Goal: Information Seeking & Learning: Learn about a topic

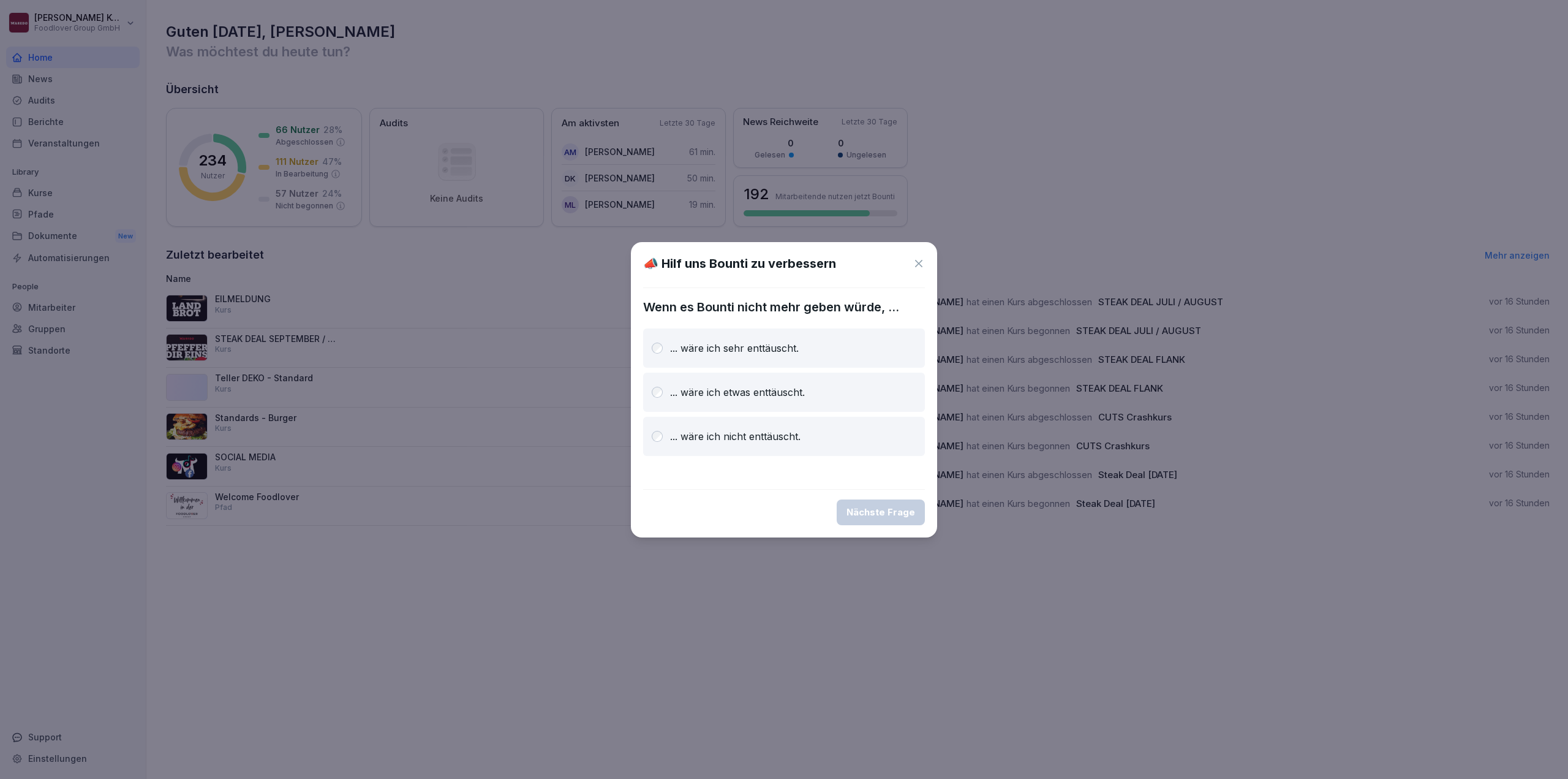
click at [918, 261] on icon at bounding box center [918, 263] width 13 height 13
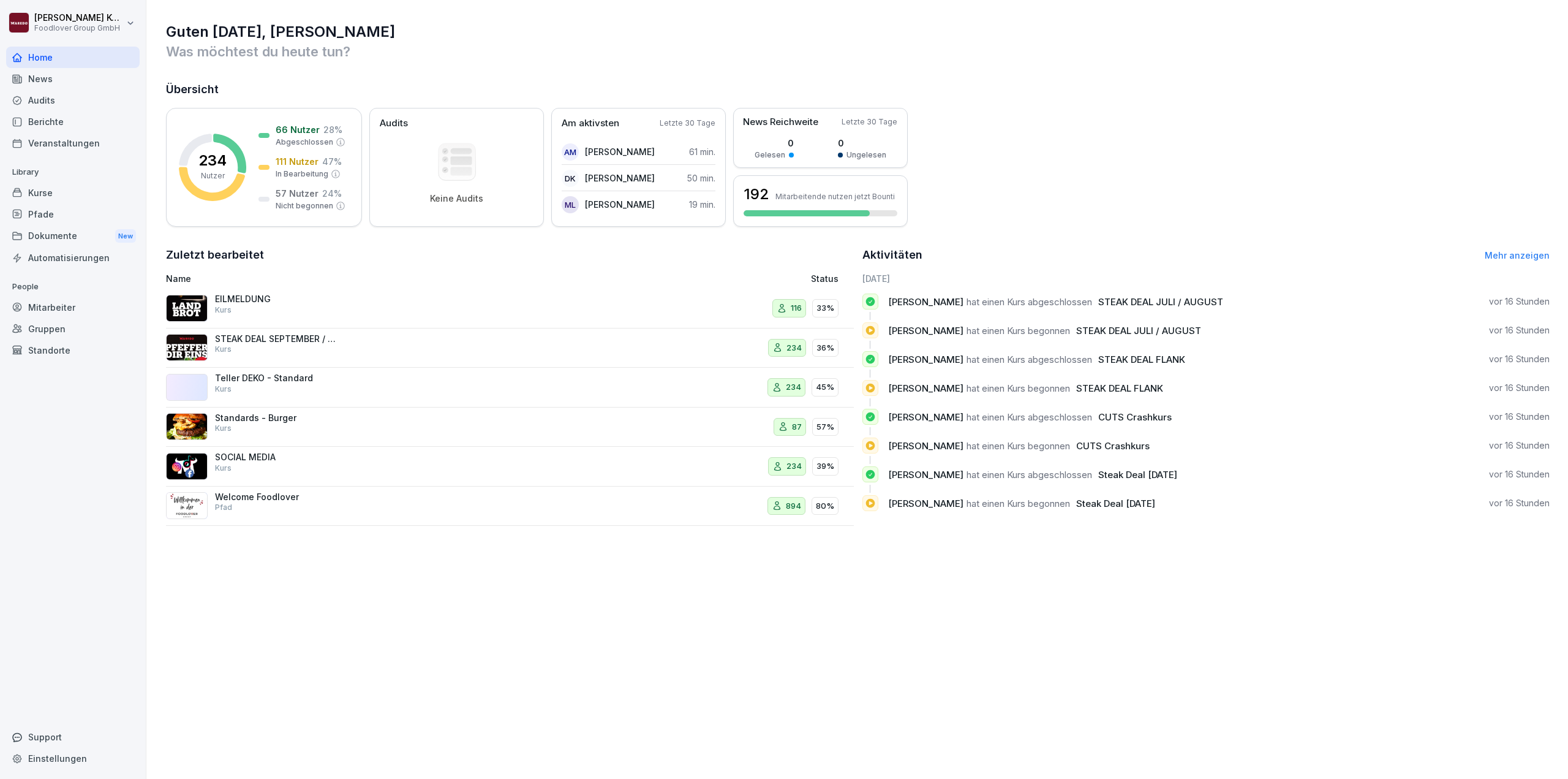
click at [54, 194] on div "Kurse" at bounding box center [72, 193] width 133 height 22
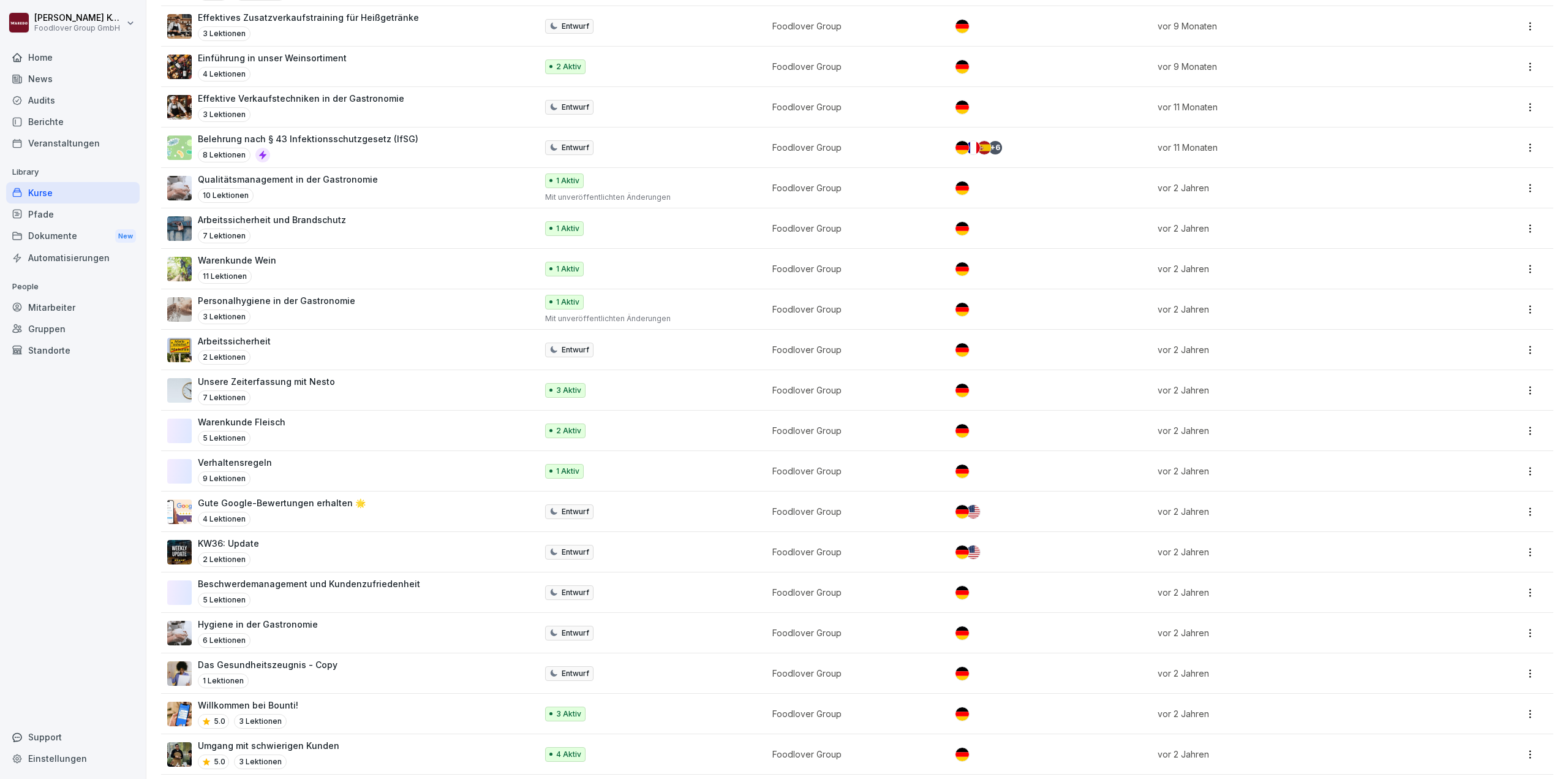
scroll to position [1918, 0]
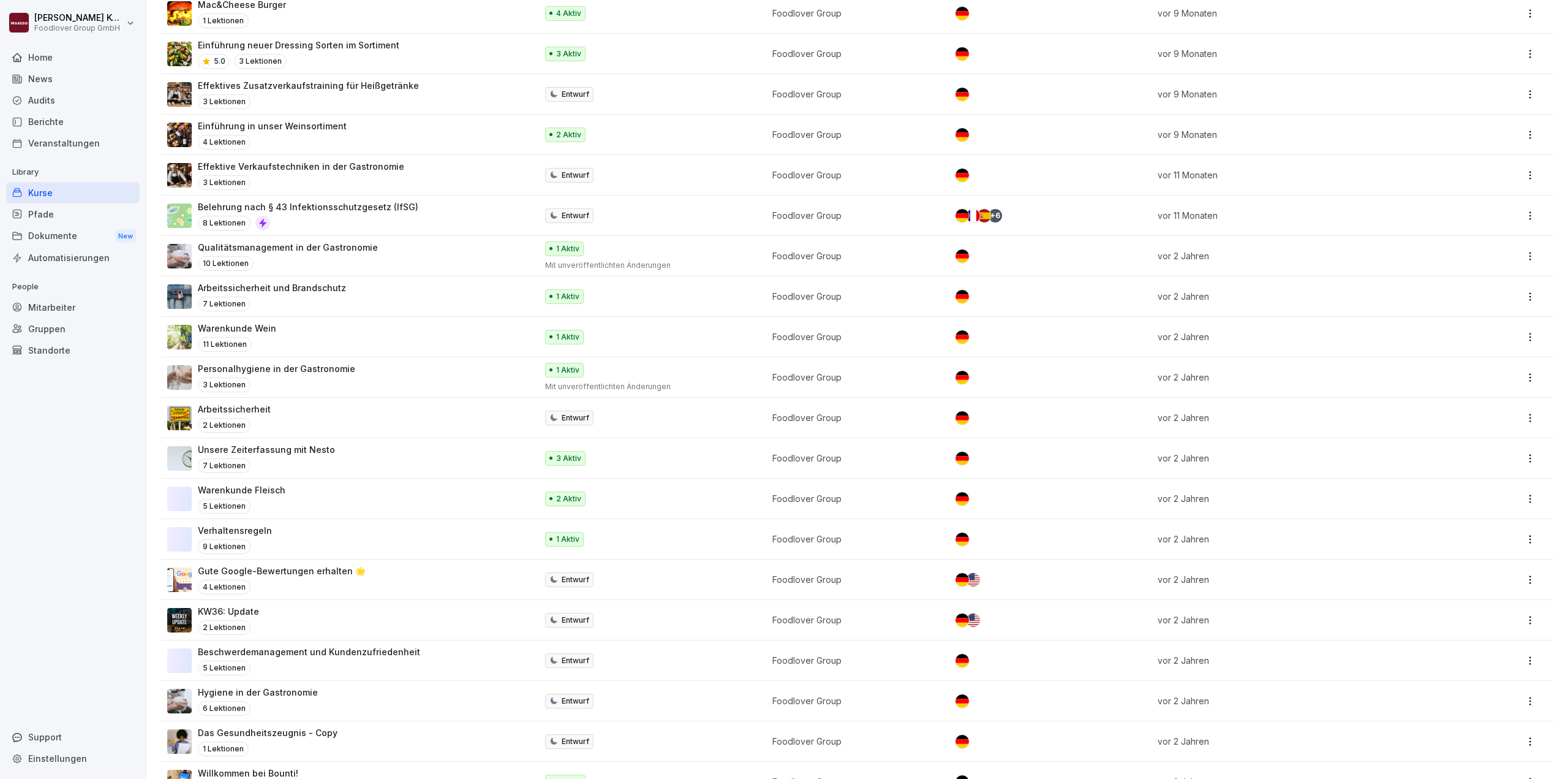
click at [300, 341] on div "Warenkunde Wein 11 Lektionen" at bounding box center [345, 337] width 357 height 30
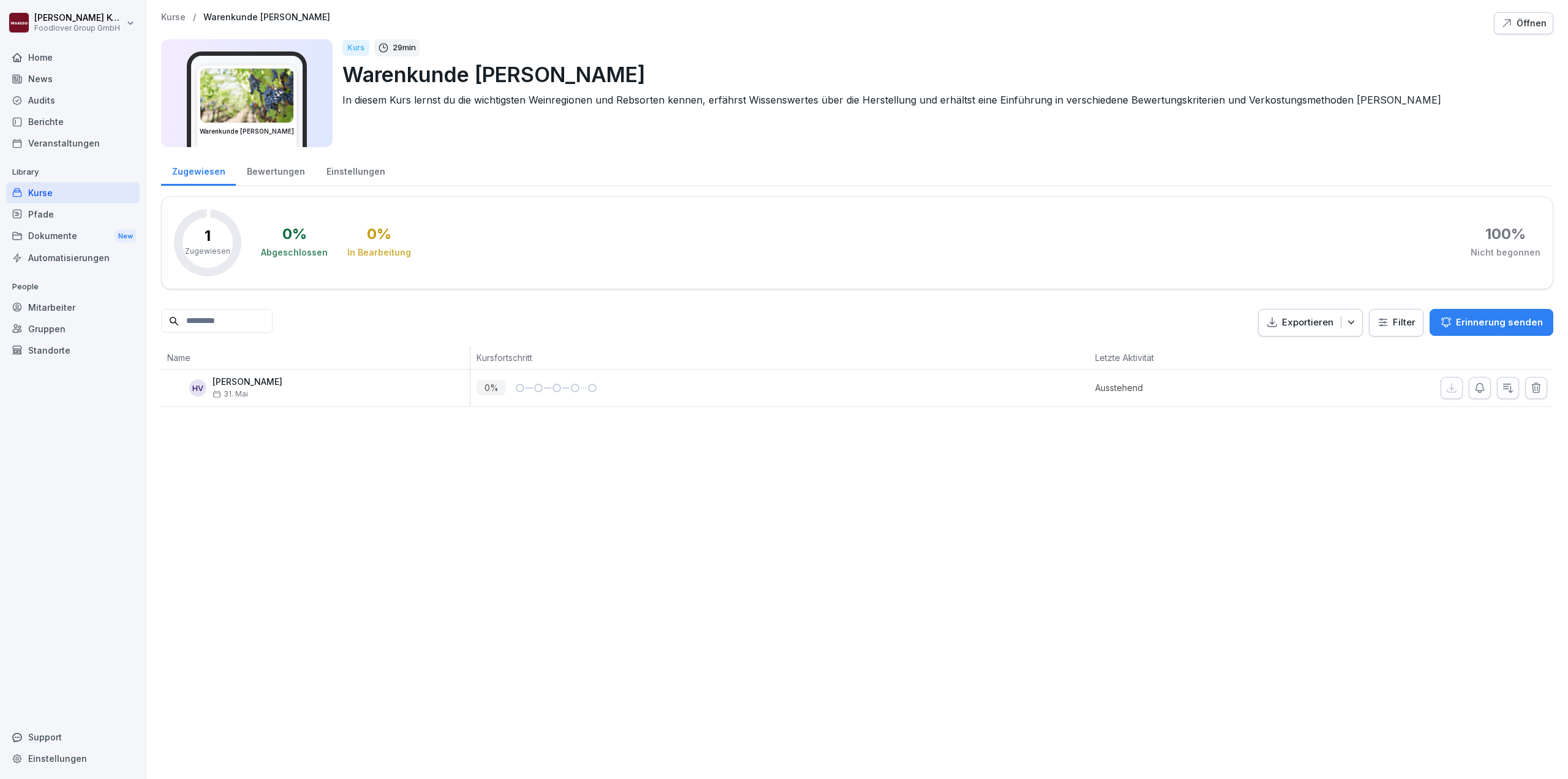
click at [272, 103] on img at bounding box center [246, 95] width 93 height 54
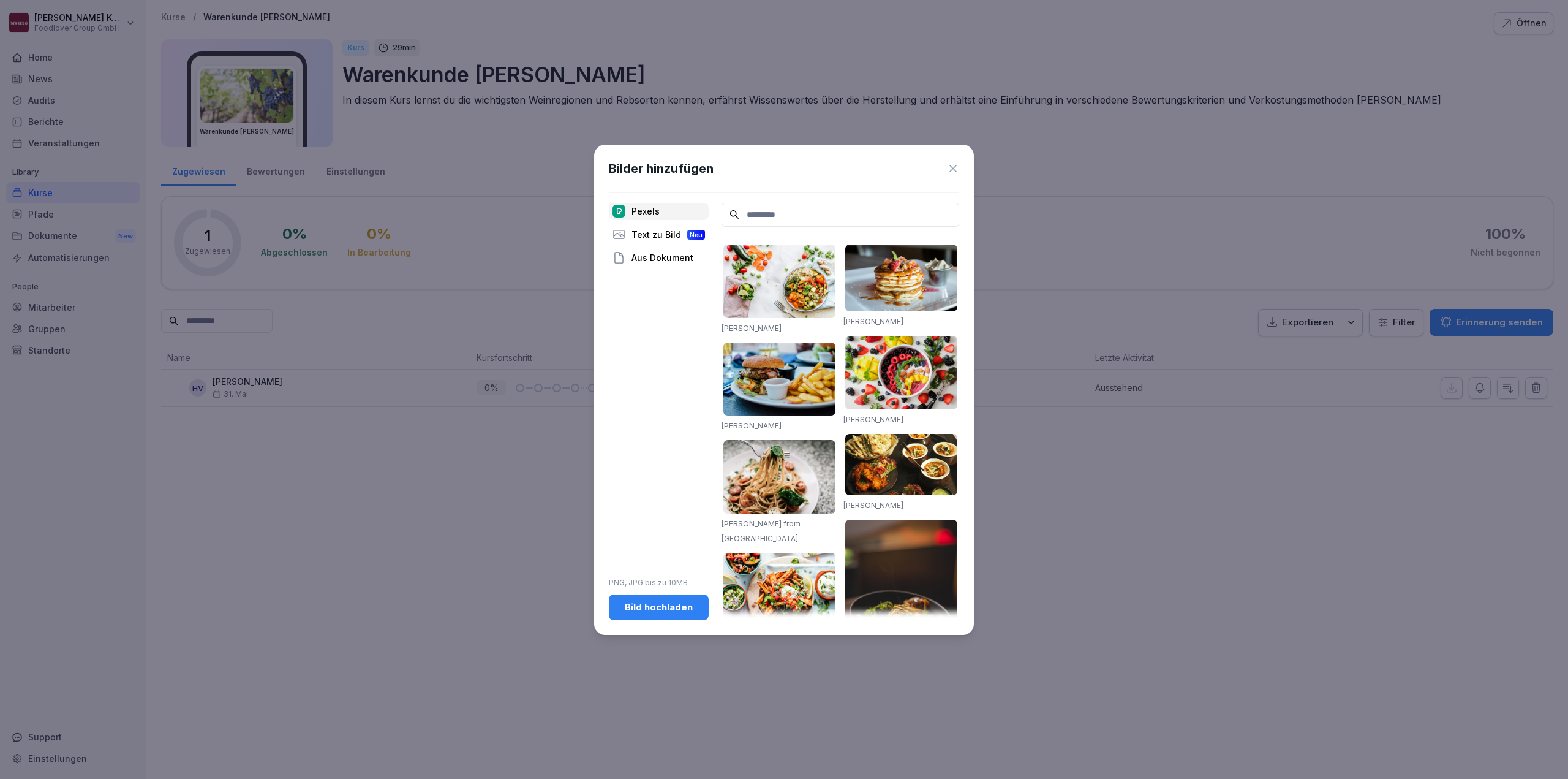
click at [953, 168] on icon at bounding box center [954, 168] width 8 height 8
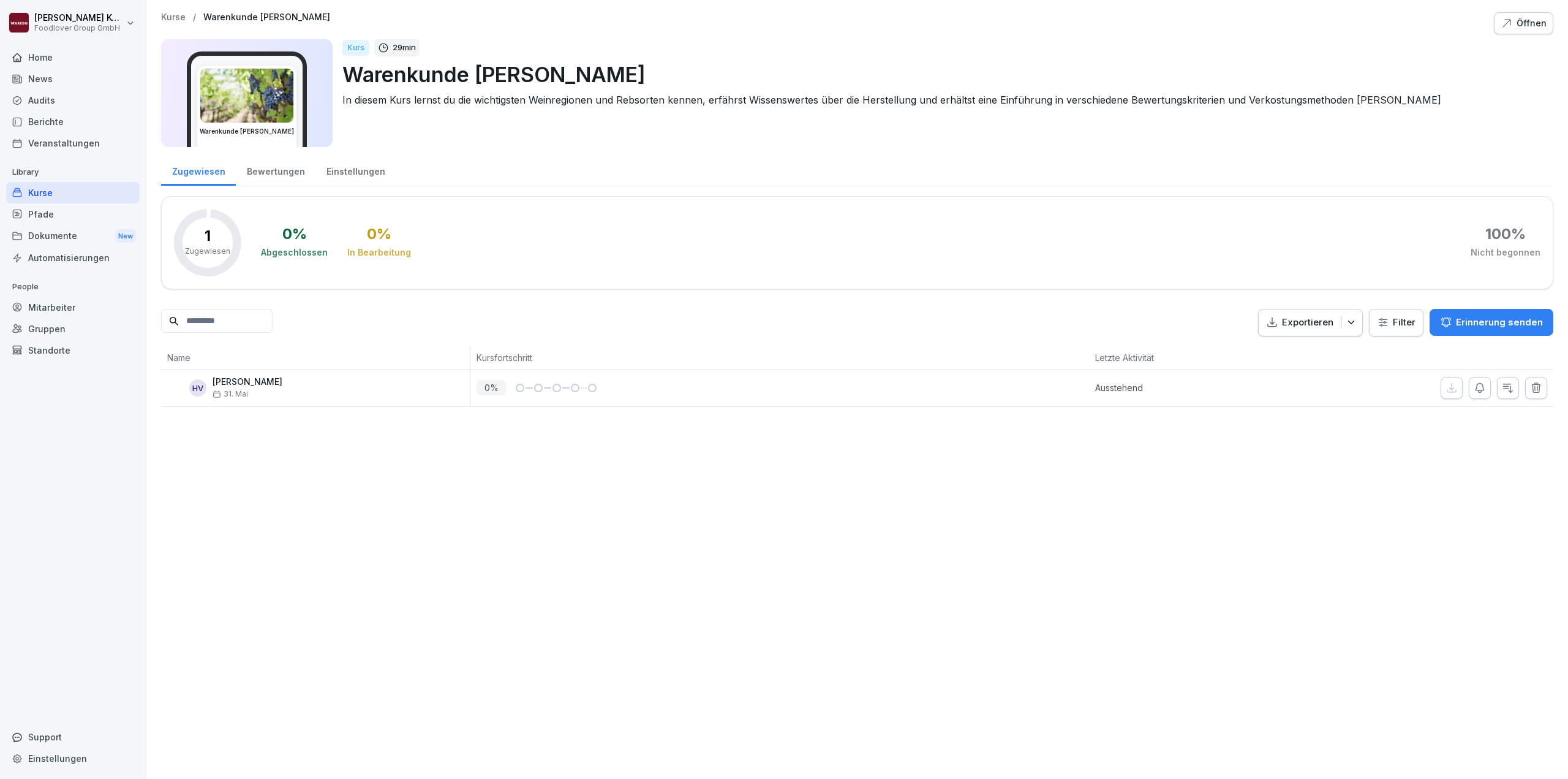
click at [35, 230] on div "Dokumente New" at bounding box center [72, 236] width 133 height 23
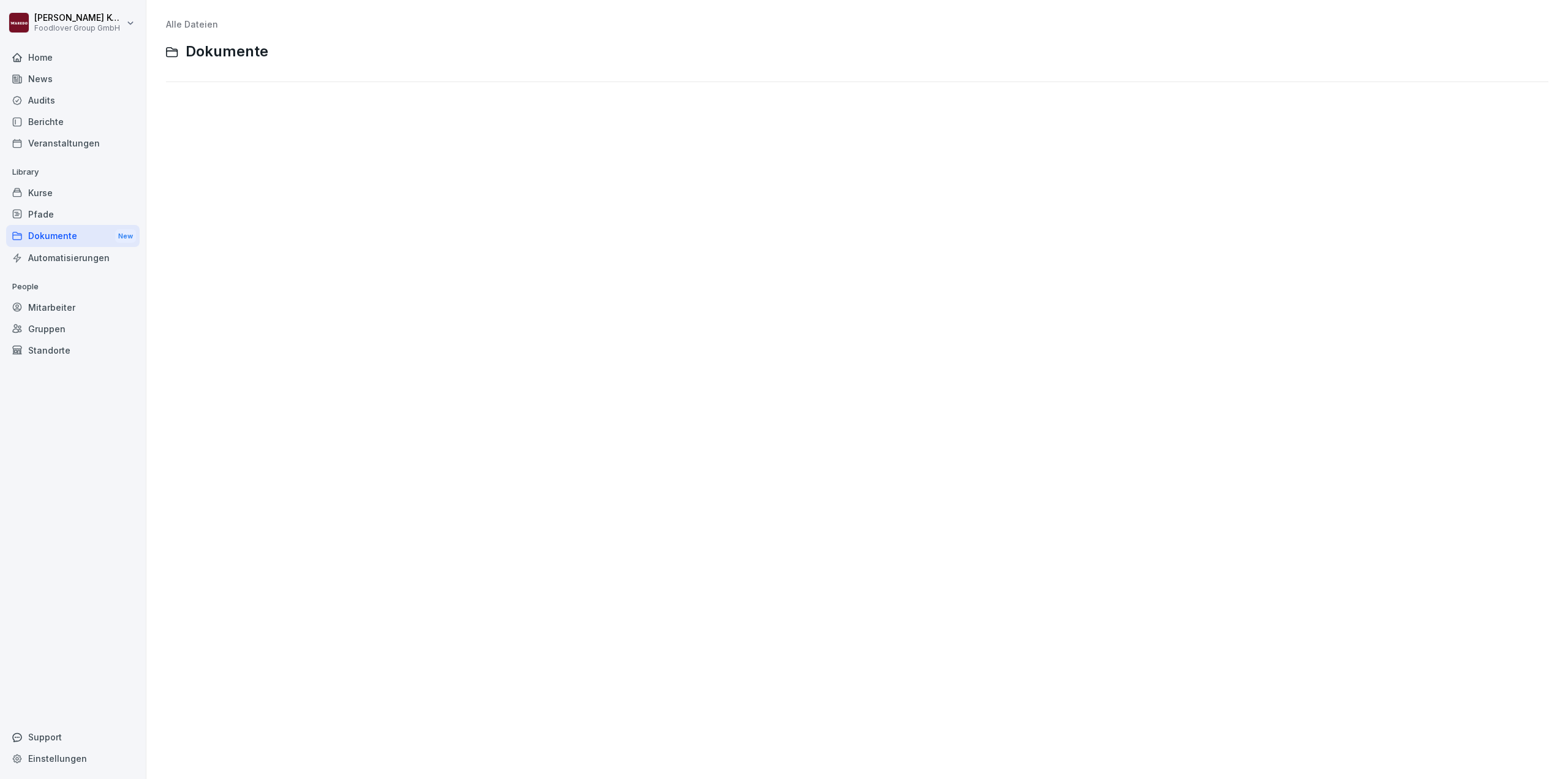
click at [60, 60] on div "Home" at bounding box center [72, 58] width 133 height 22
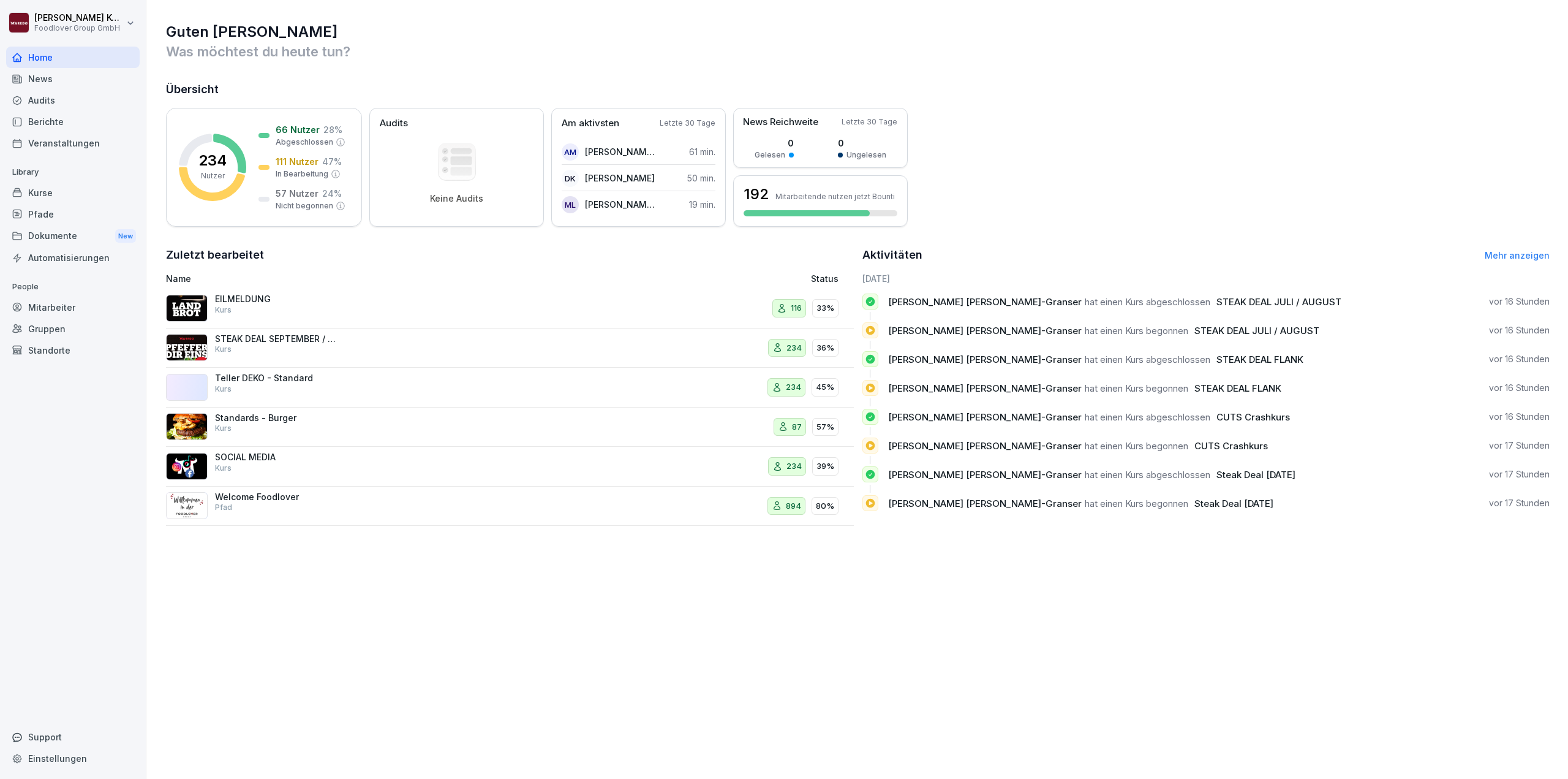
click at [292, 414] on p "Standards - Burger" at bounding box center [276, 417] width 122 height 11
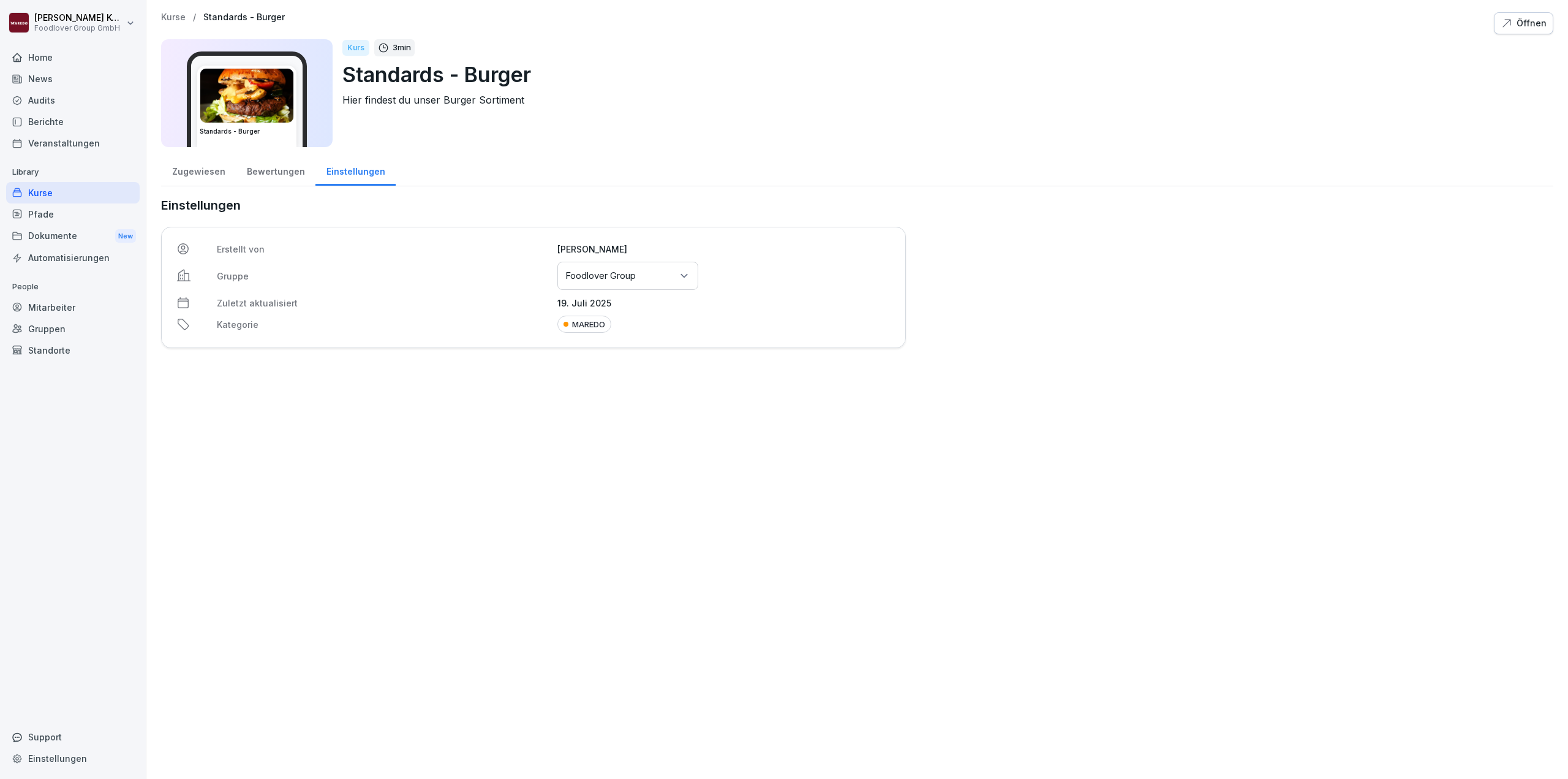
click at [270, 177] on div "Bewertungen" at bounding box center [275, 170] width 79 height 31
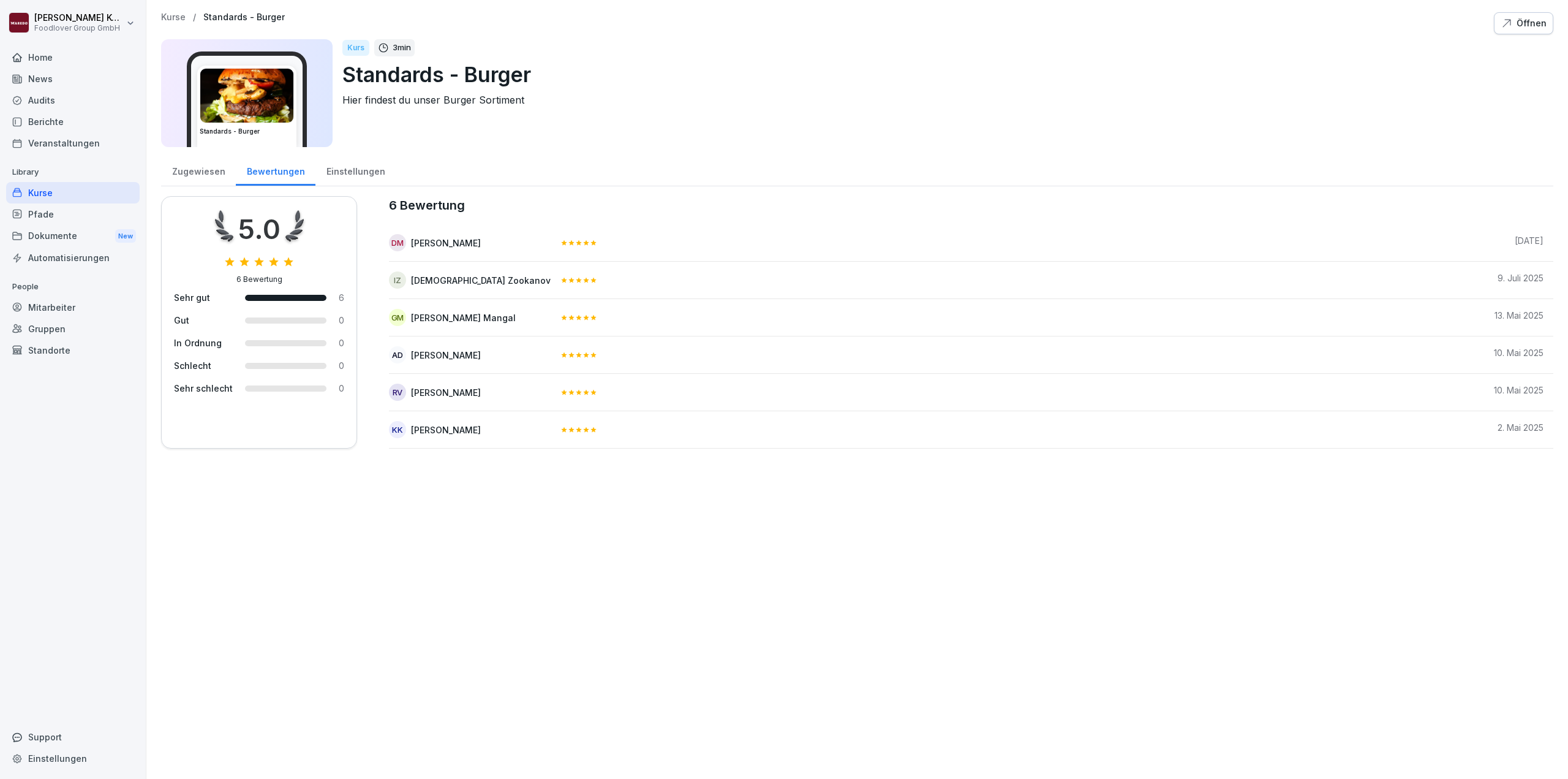
click at [199, 177] on div "Zugewiesen" at bounding box center [199, 170] width 74 height 31
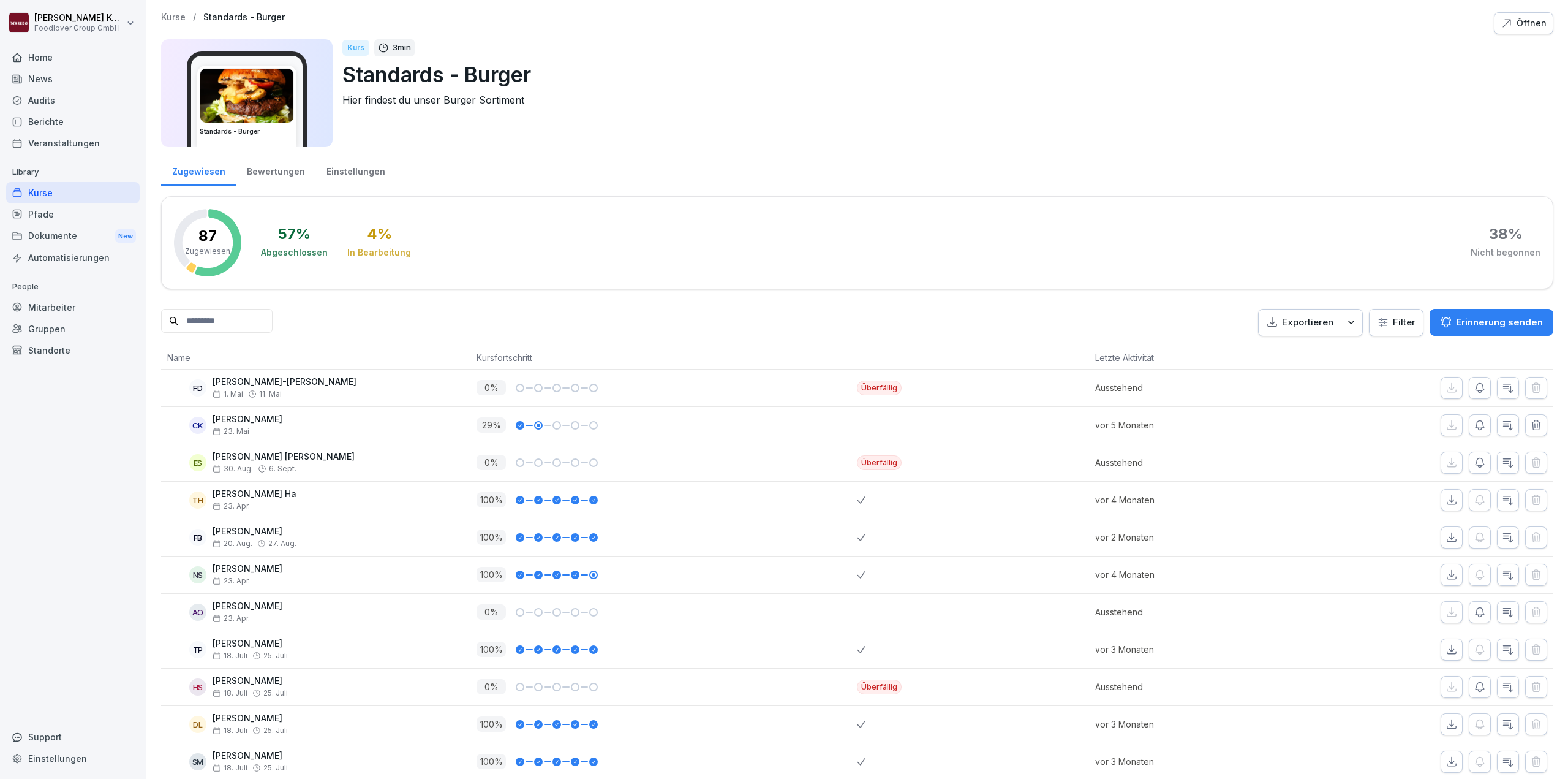
click at [290, 176] on div "Bewertungen" at bounding box center [275, 170] width 79 height 31
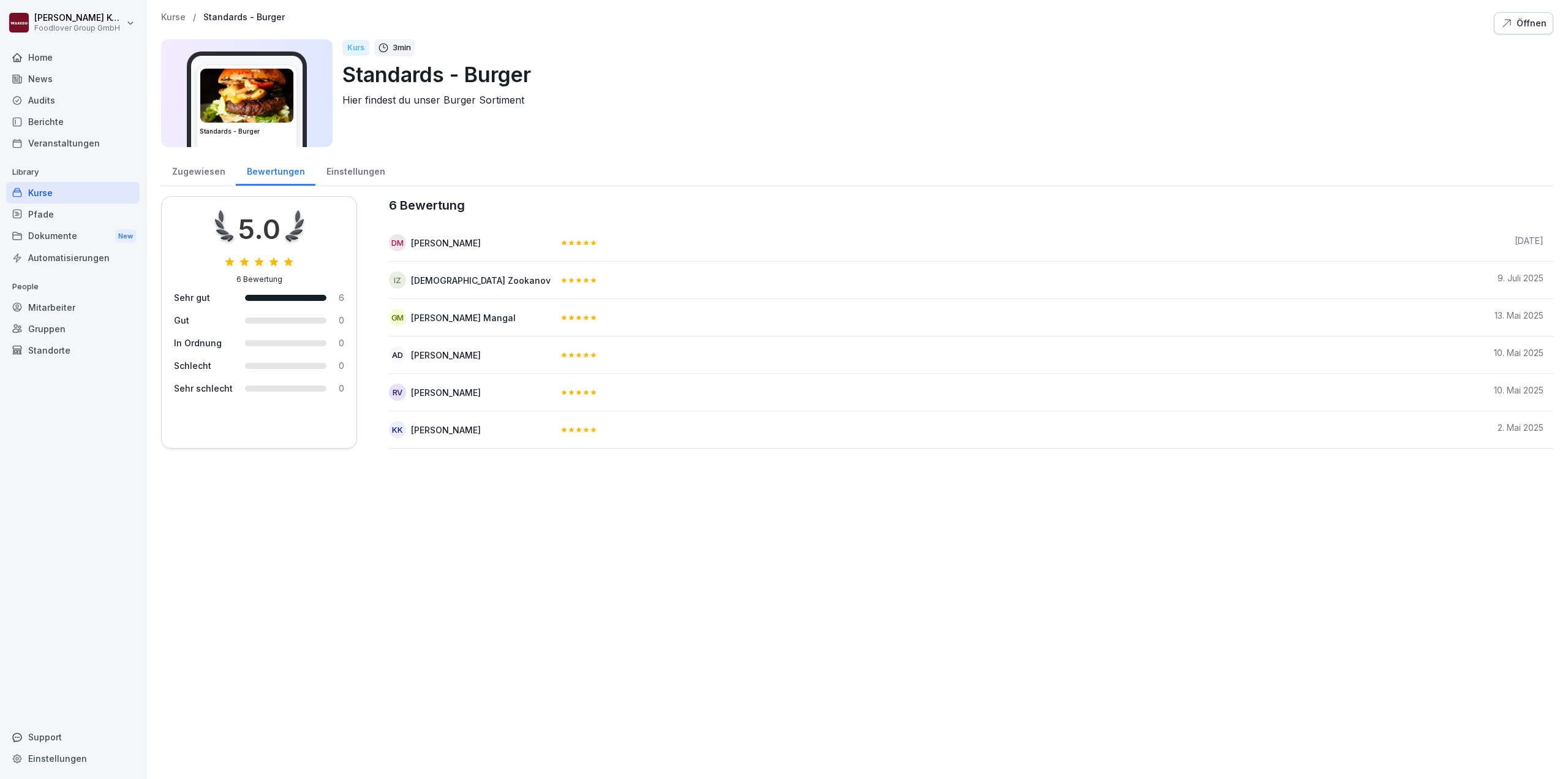
click at [52, 235] on div "Dokumente New" at bounding box center [72, 236] width 133 height 23
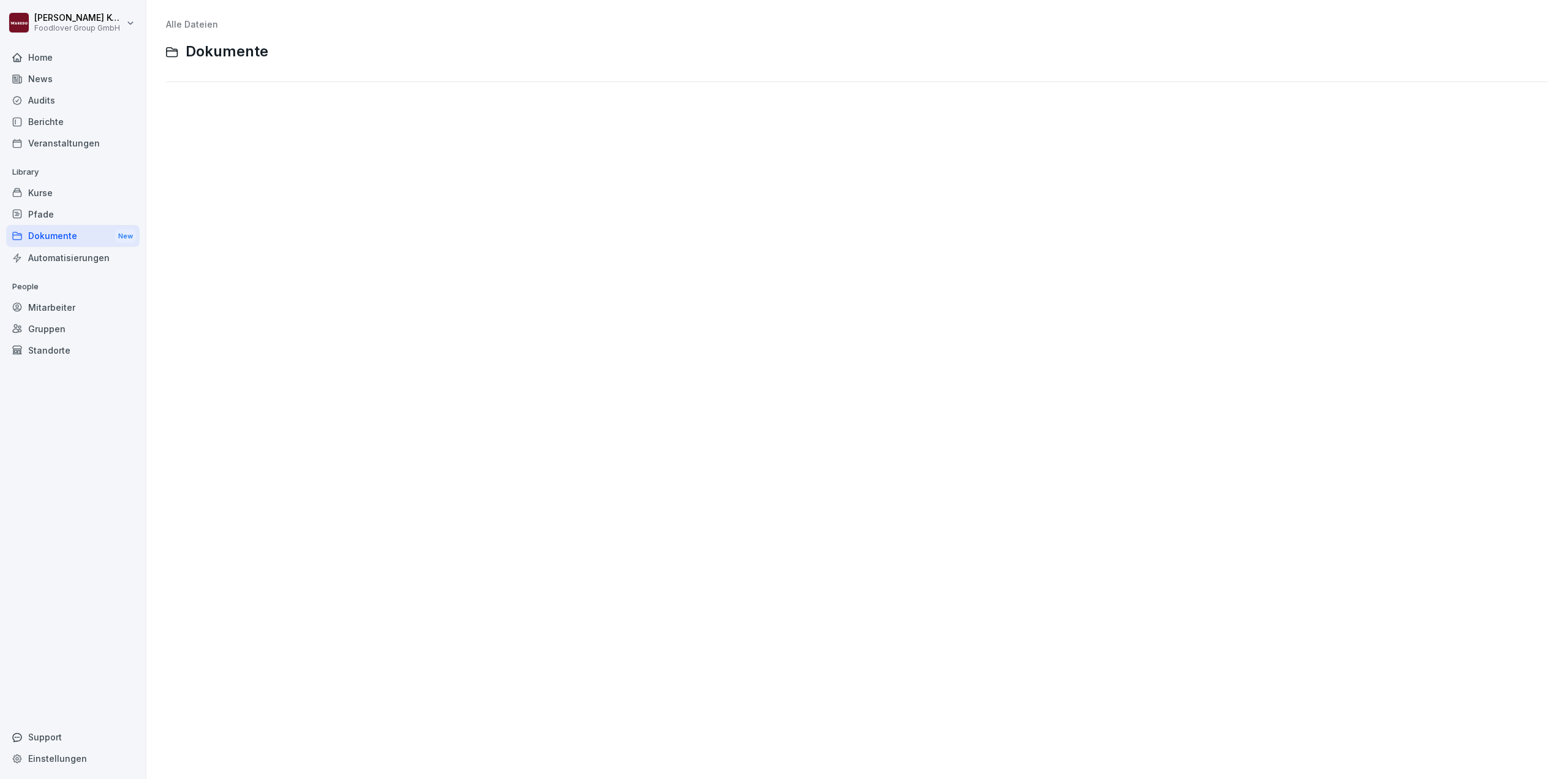
drag, startPoint x: 52, startPoint y: 235, endPoint x: 53, endPoint y: 188, distance: 47.0
click at [53, 188] on div "Kurse" at bounding box center [72, 193] width 133 height 22
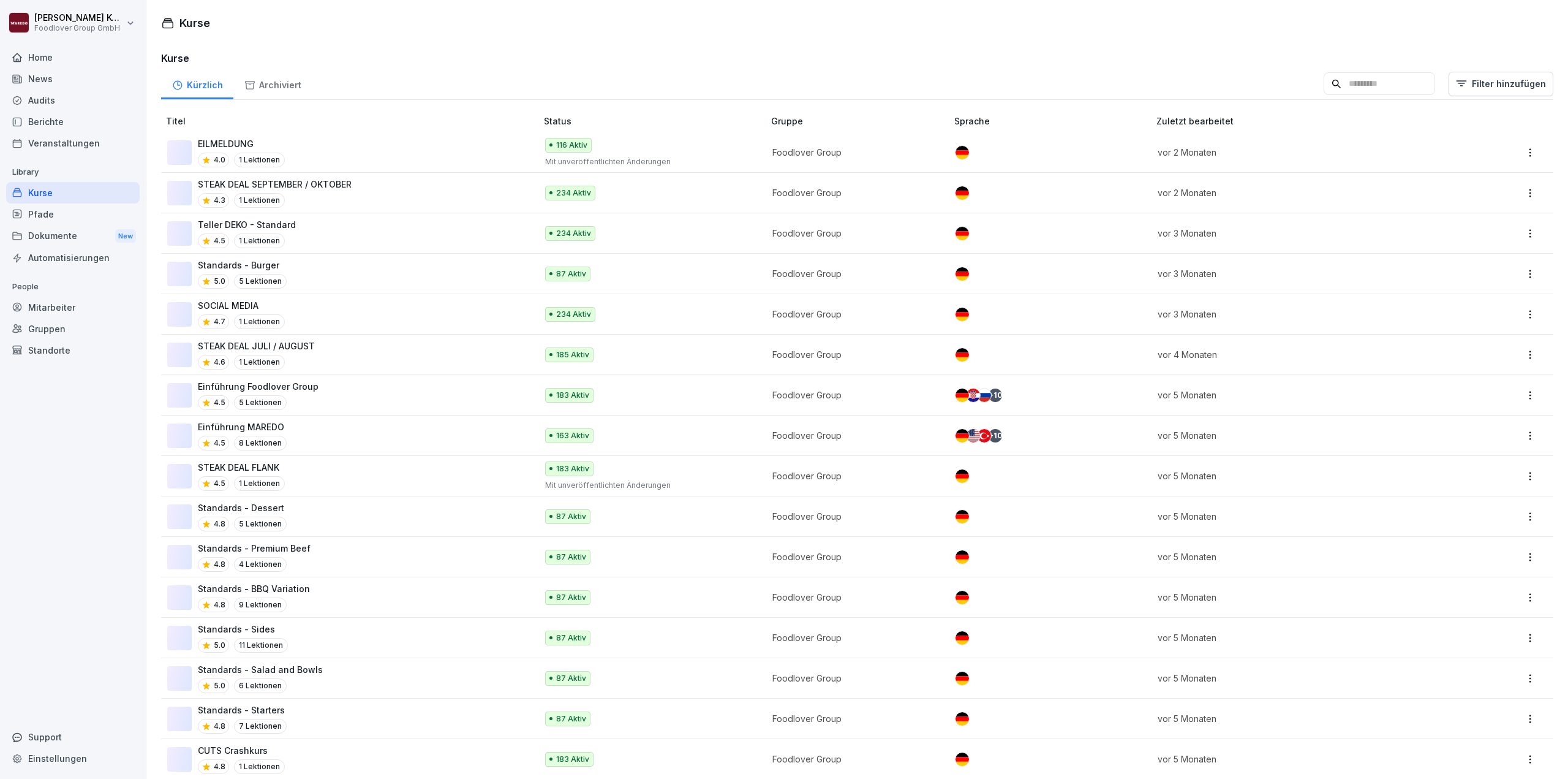
click at [53, 188] on div "Kurse" at bounding box center [72, 193] width 133 height 22
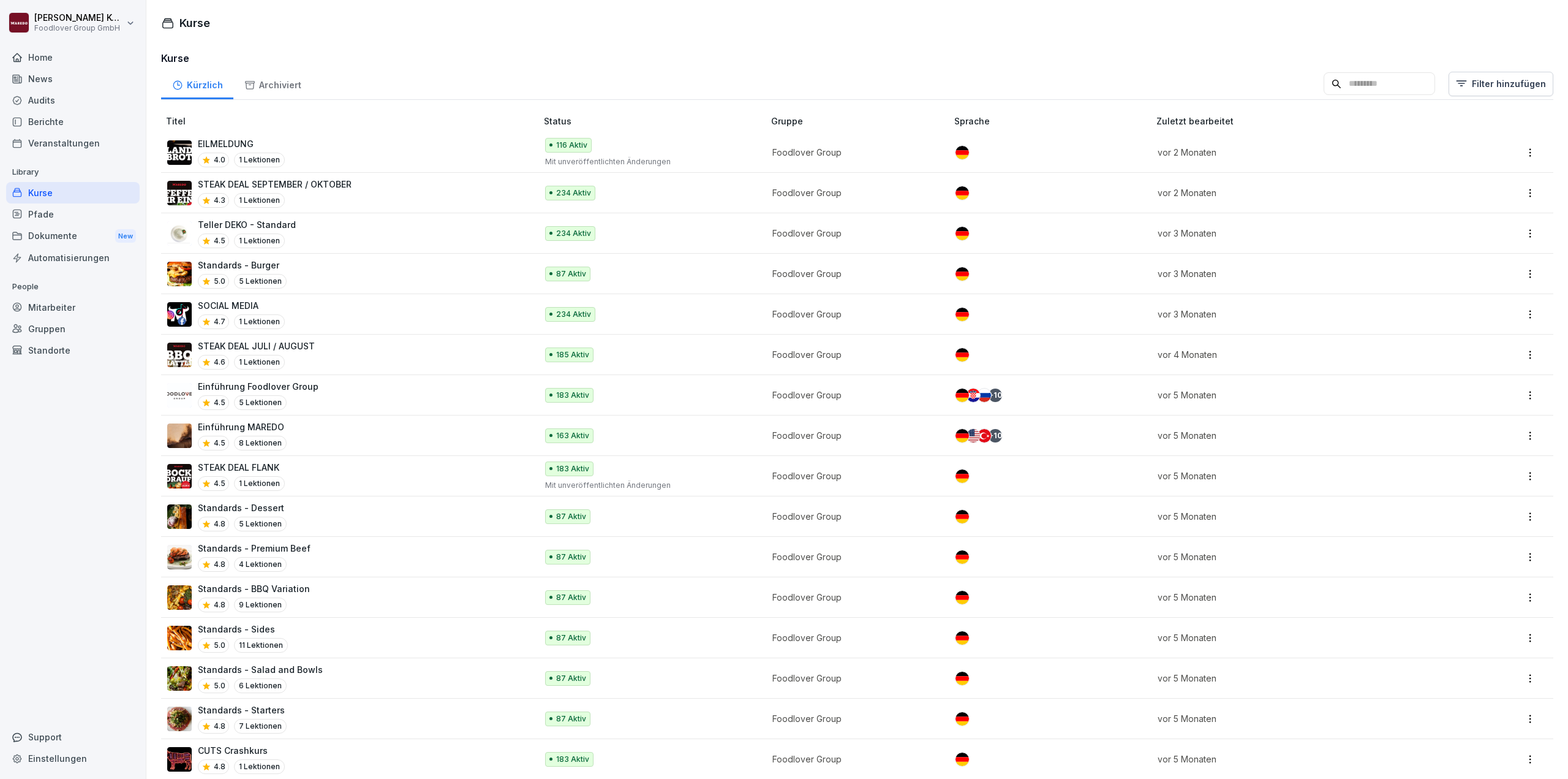
click at [322, 261] on div "Standards - Burger 5.0 5 Lektionen" at bounding box center [345, 273] width 357 height 30
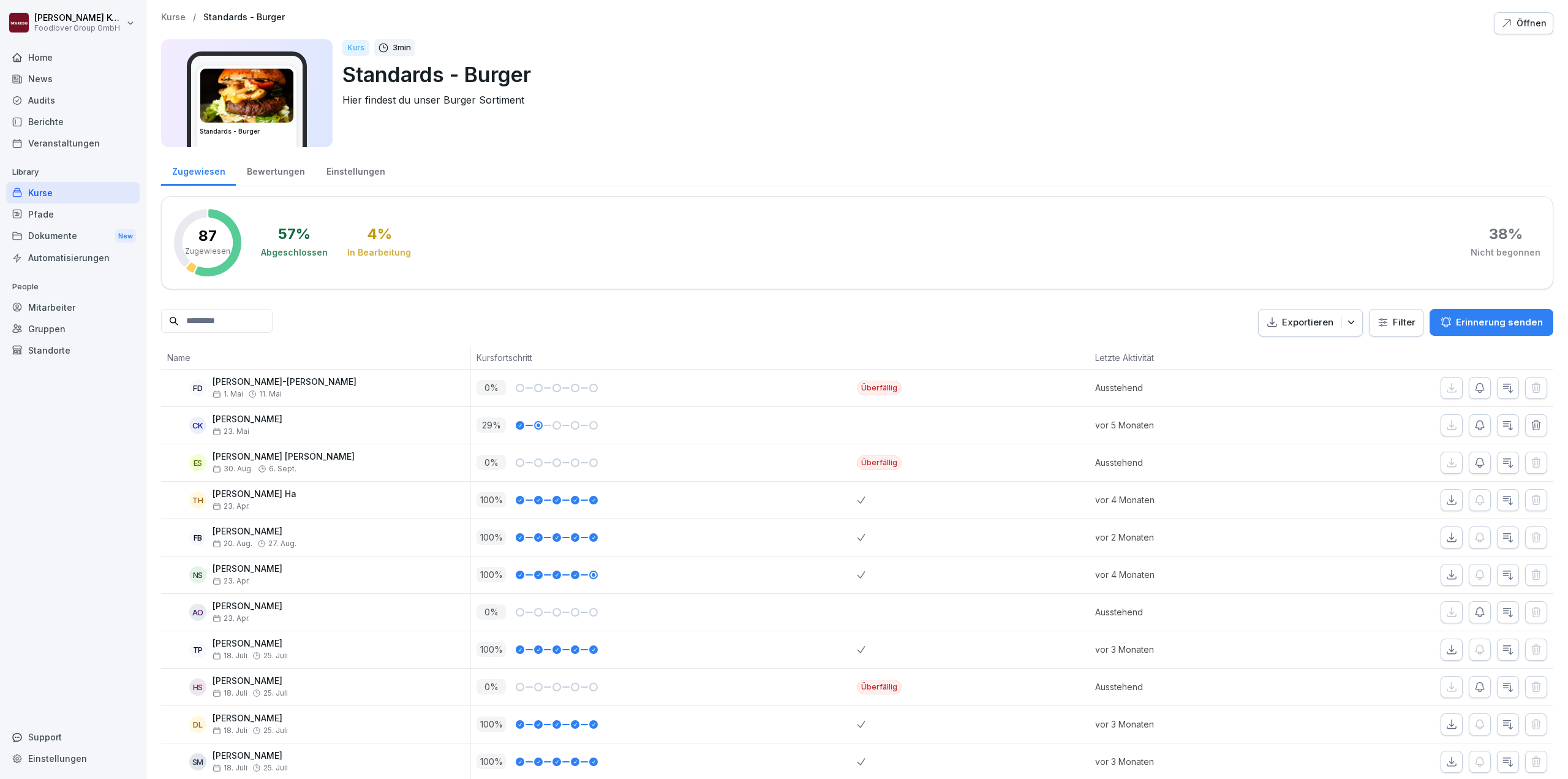
click at [262, 105] on img at bounding box center [246, 95] width 93 height 54
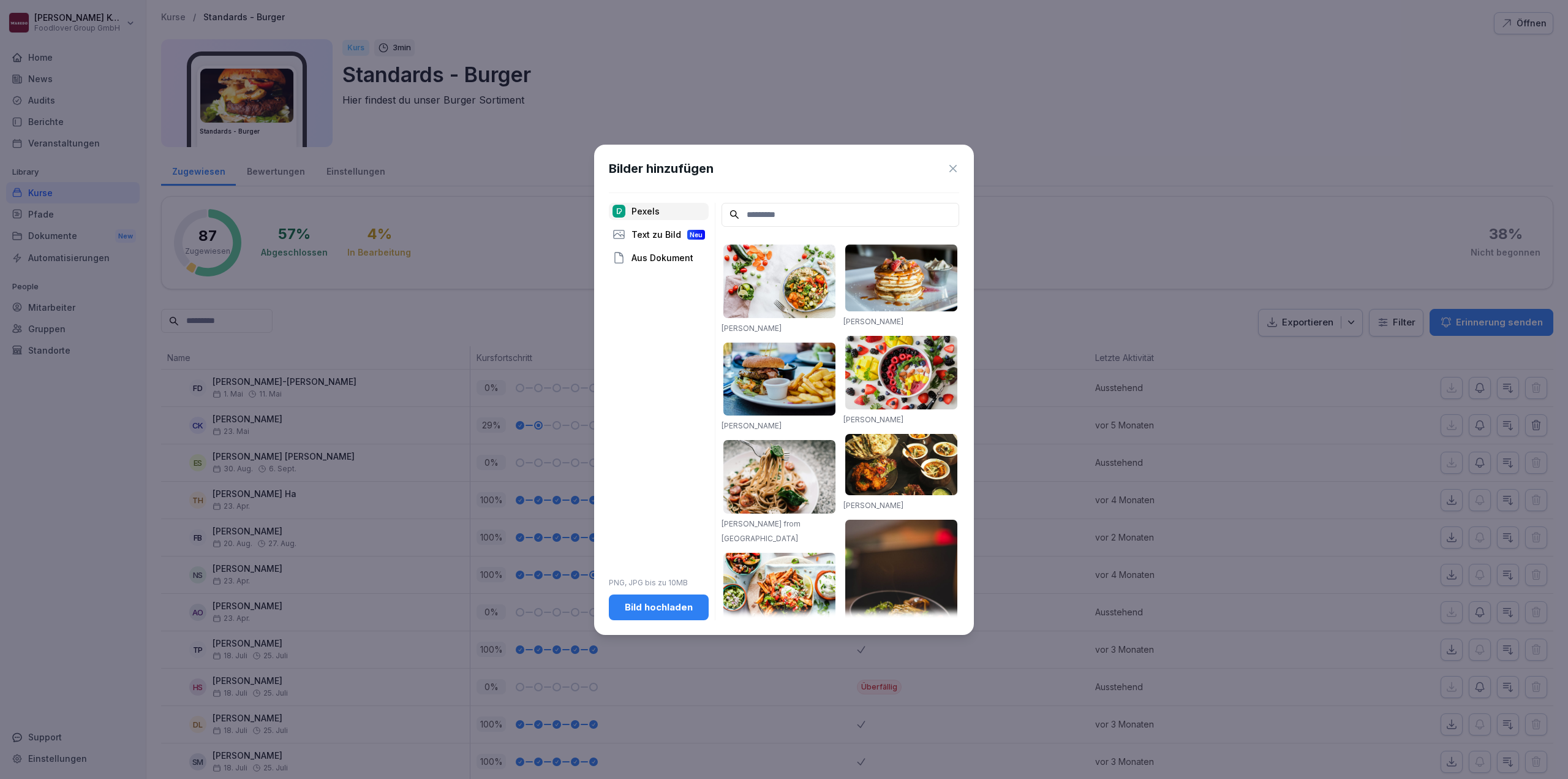
click at [651, 233] on div "Text zu Bild Neu" at bounding box center [658, 235] width 100 height 18
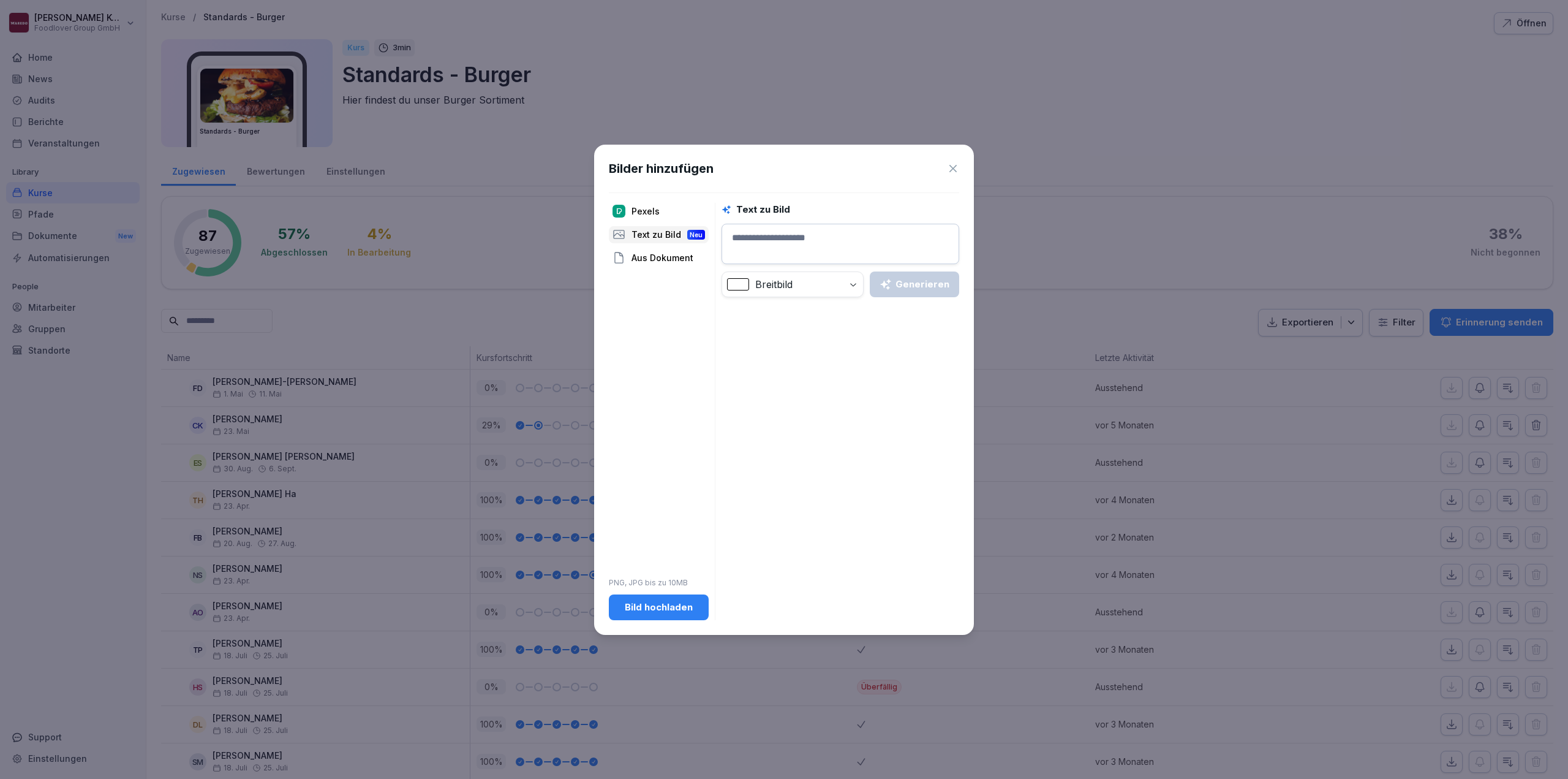
click at [649, 254] on div "Aus Dokument" at bounding box center [658, 258] width 100 height 18
click at [962, 168] on div "Bilder hinzufügen Pexels Text zu Bild Neu Aus Dokument PNG, JPG bis zu 10MB Bil…" at bounding box center [784, 390] width 380 height 490
click at [959, 168] on icon at bounding box center [953, 168] width 13 height 13
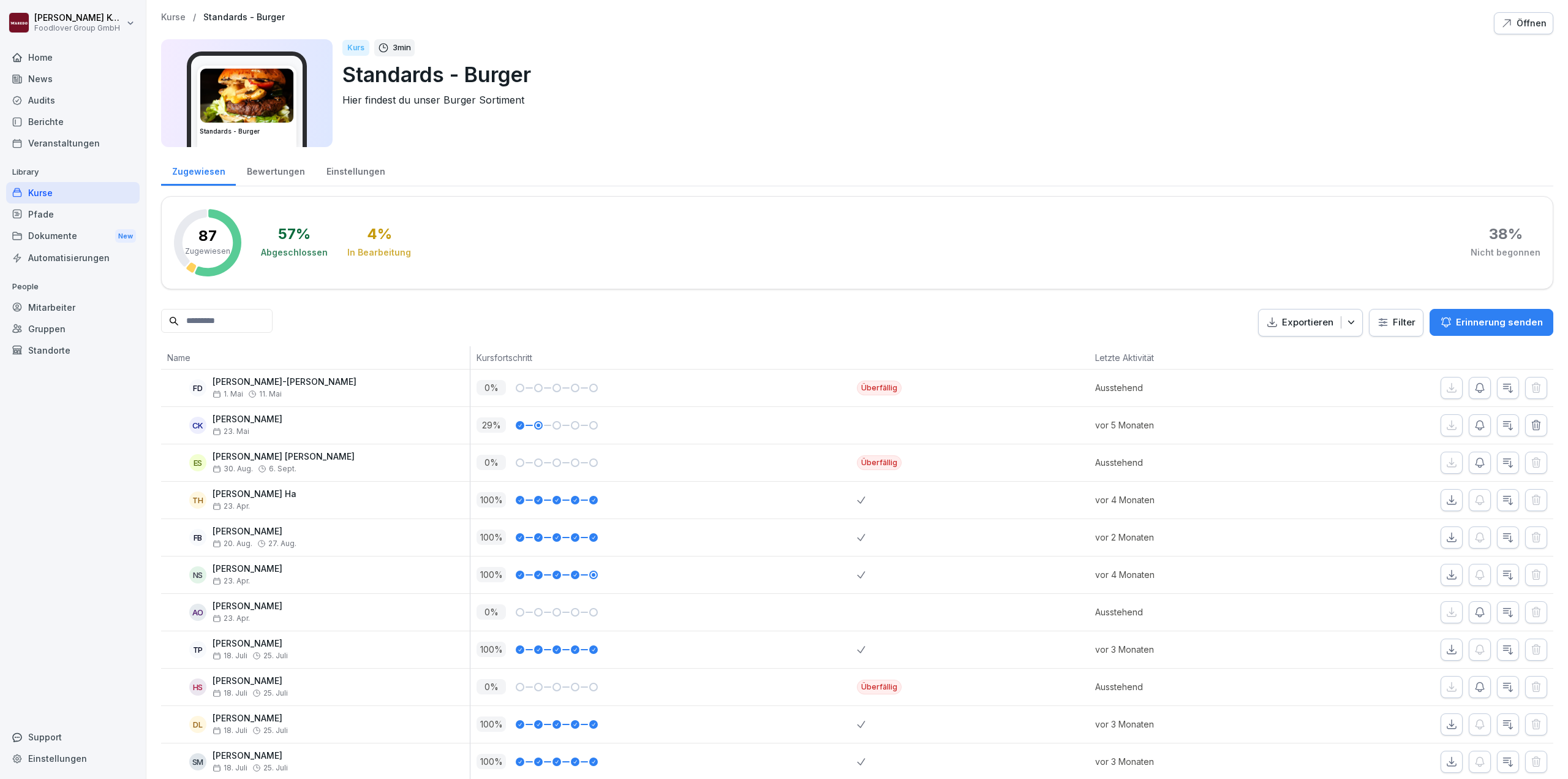
click at [358, 166] on div "Einstellungen" at bounding box center [355, 170] width 80 height 31
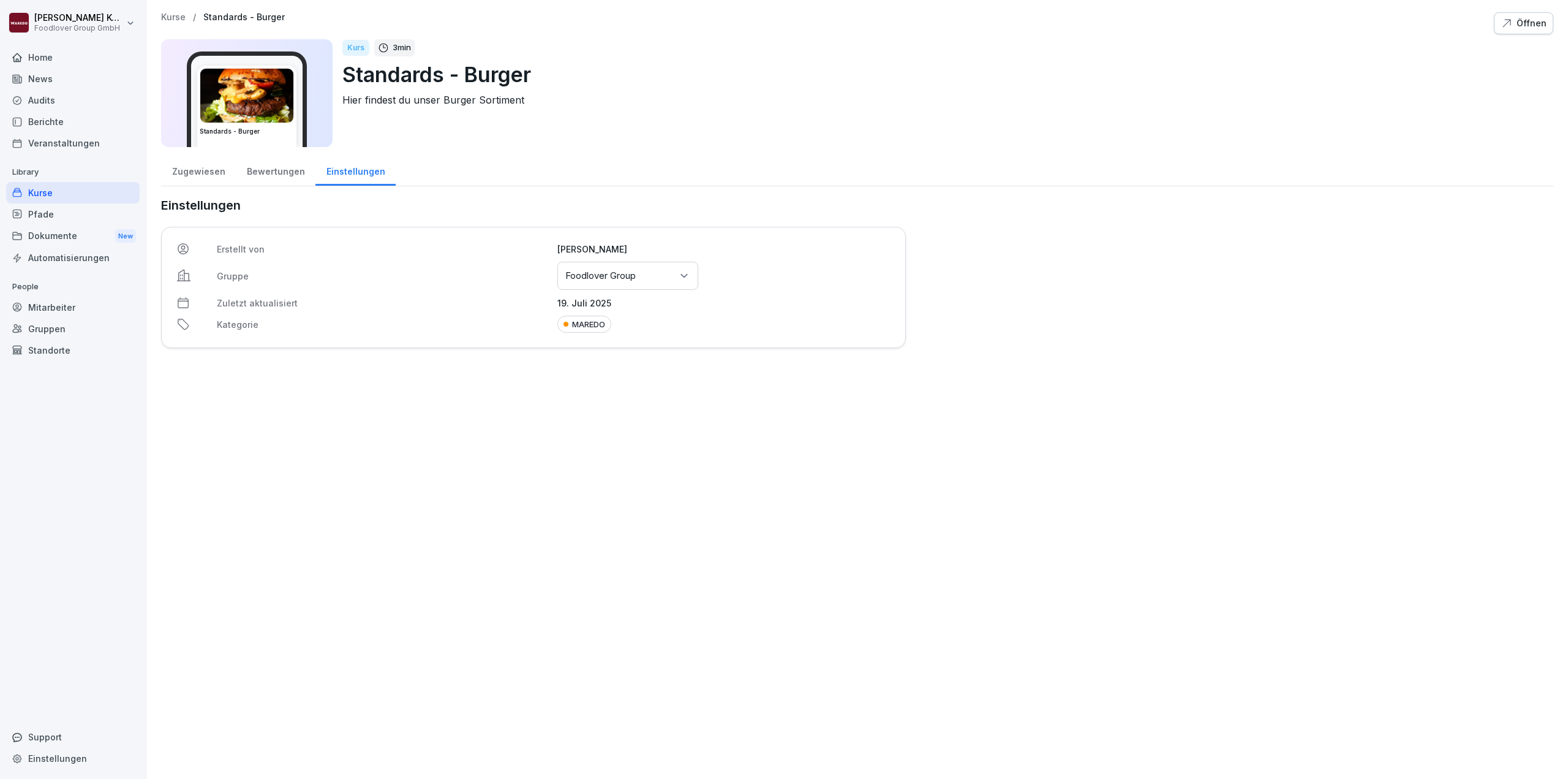
click at [285, 179] on div "Bewertungen" at bounding box center [275, 170] width 79 height 31
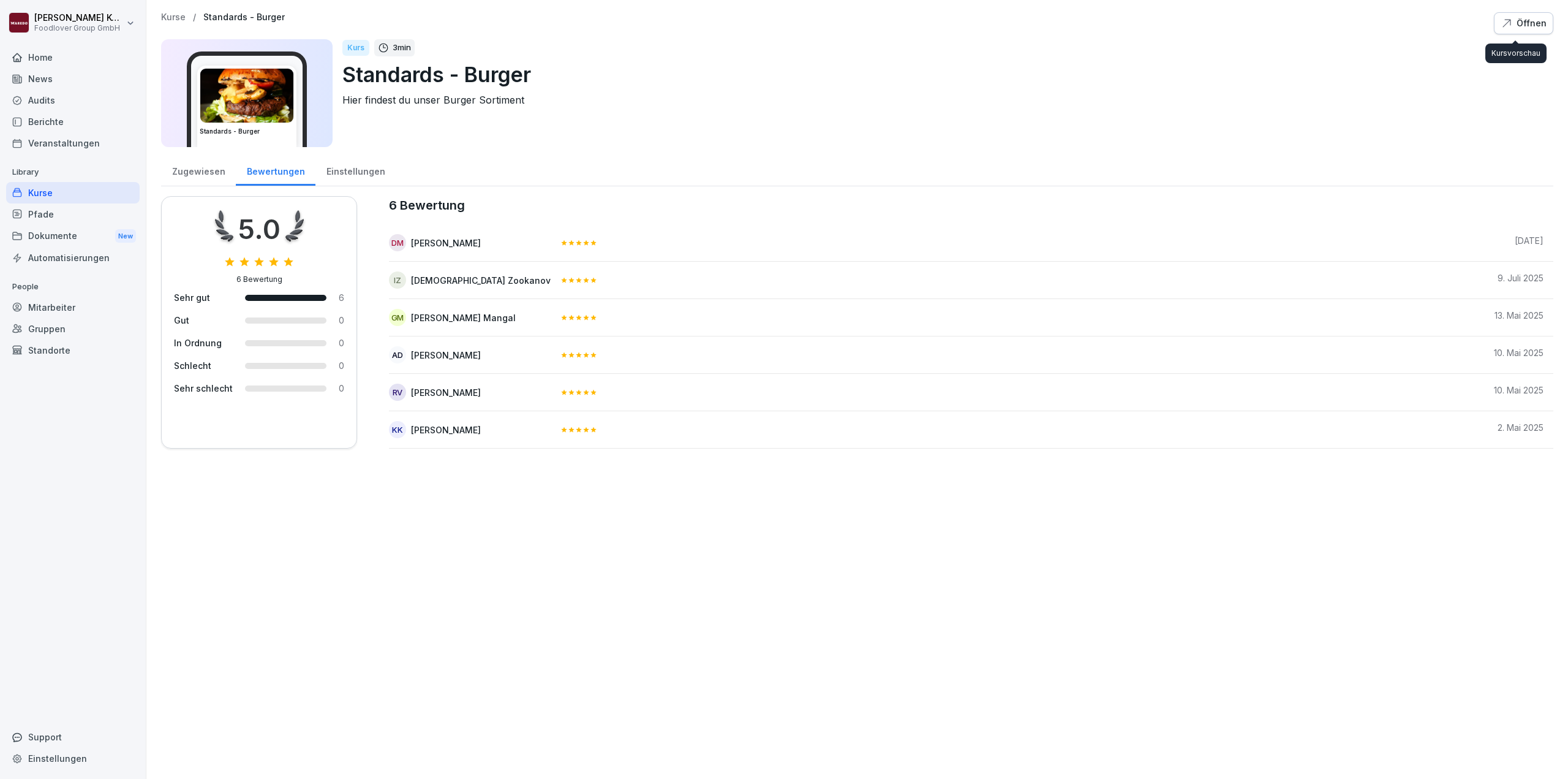
click at [1527, 23] on div "Öffnen" at bounding box center [1523, 23] width 46 height 14
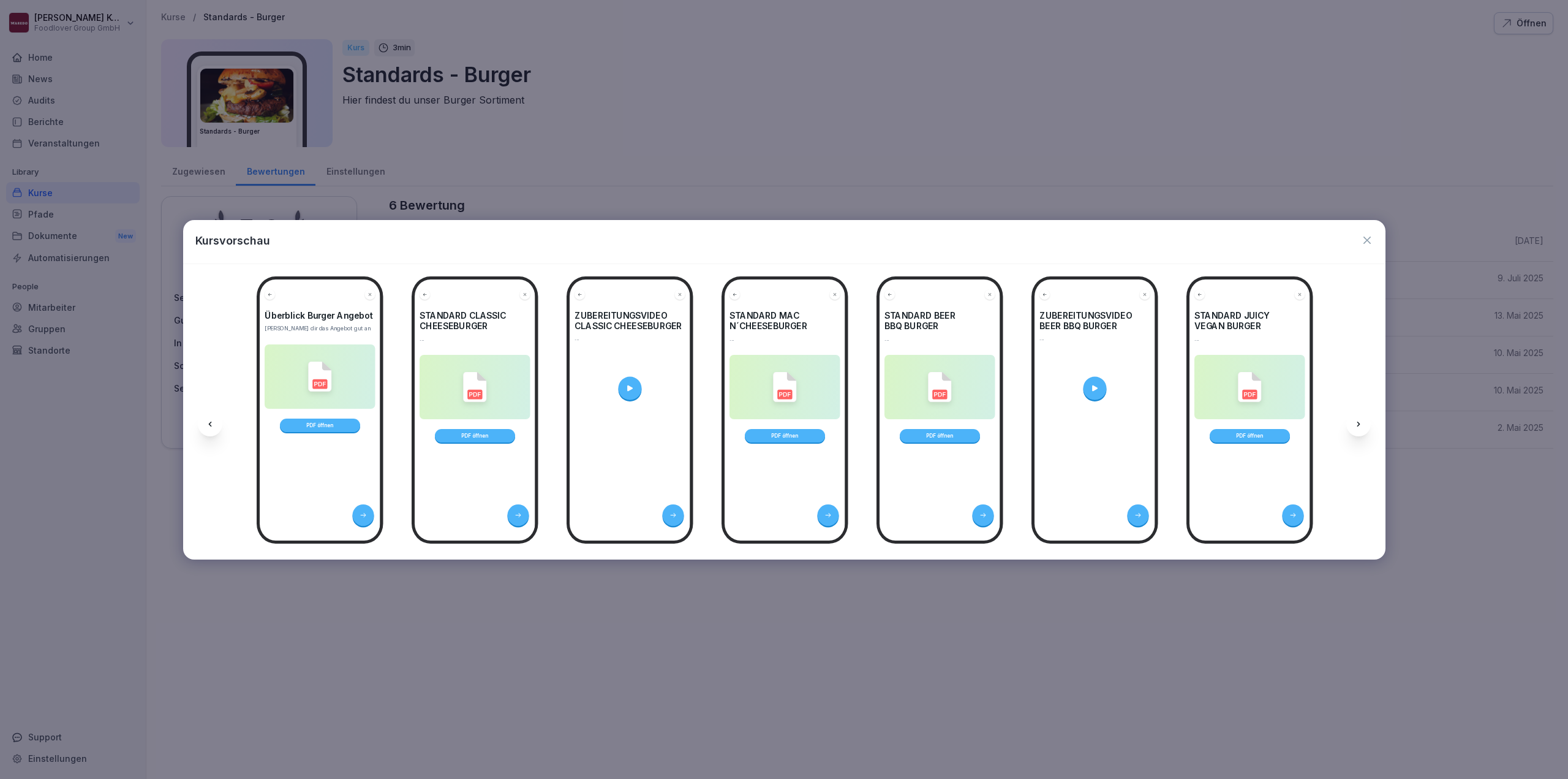
click at [211, 429] on icon at bounding box center [210, 424] width 10 height 10
click at [329, 384] on img at bounding box center [320, 376] width 23 height 30
click at [370, 509] on div at bounding box center [363, 515] width 22 height 22
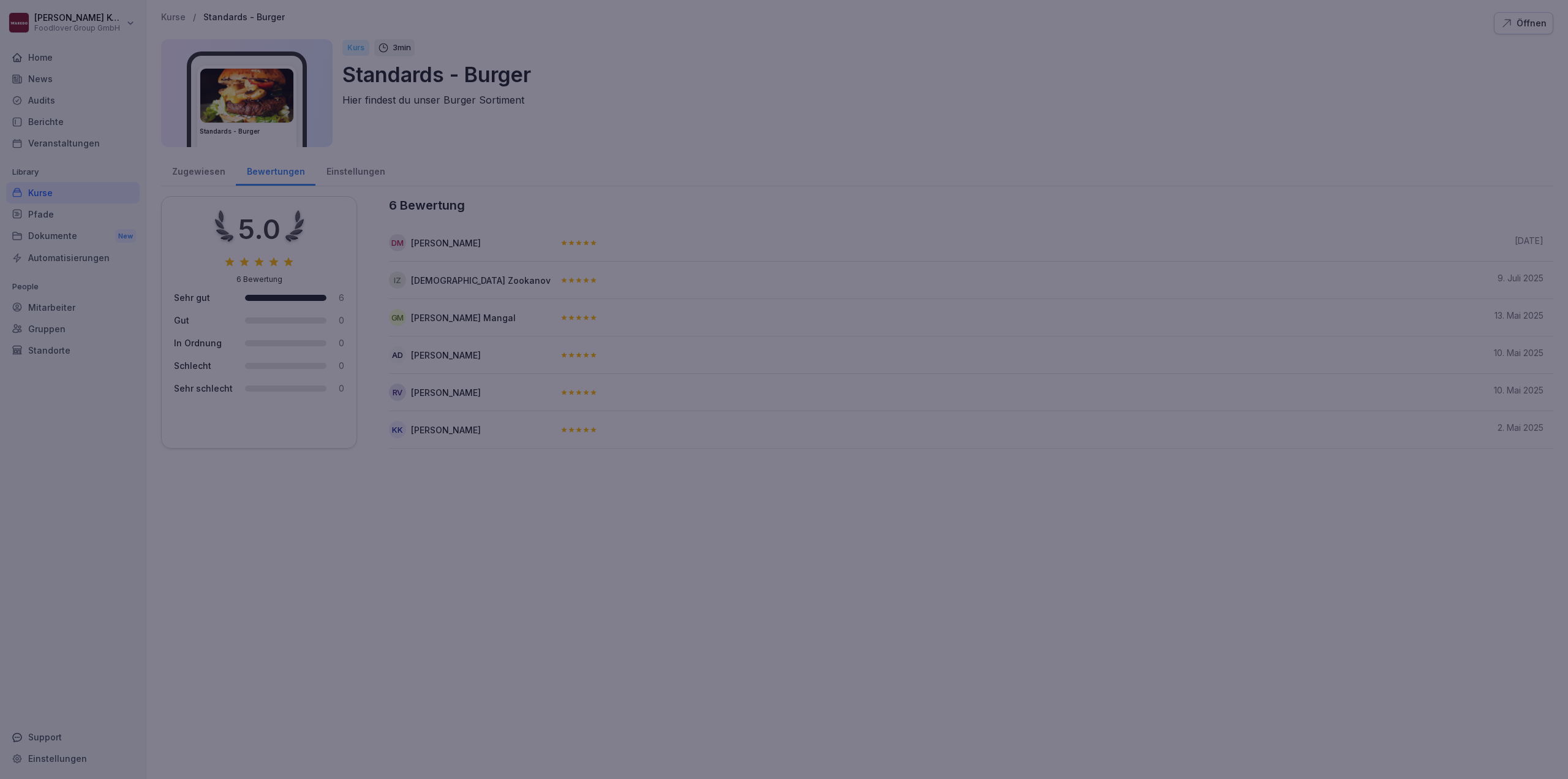
click at [631, 83] on div at bounding box center [784, 390] width 1568 height 779
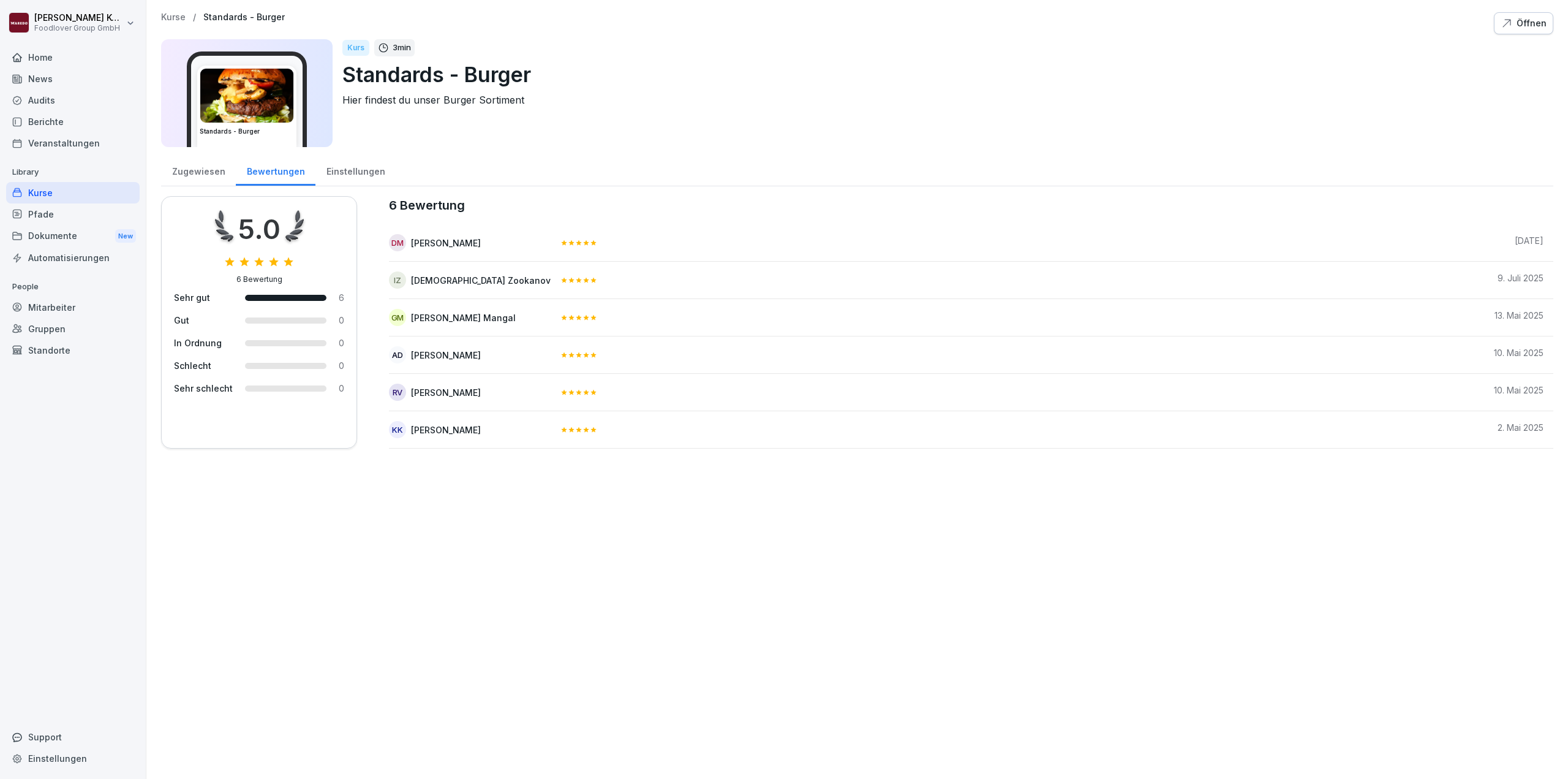
click at [28, 197] on div "Kurse" at bounding box center [72, 193] width 133 height 22
